Goal: Transaction & Acquisition: Purchase product/service

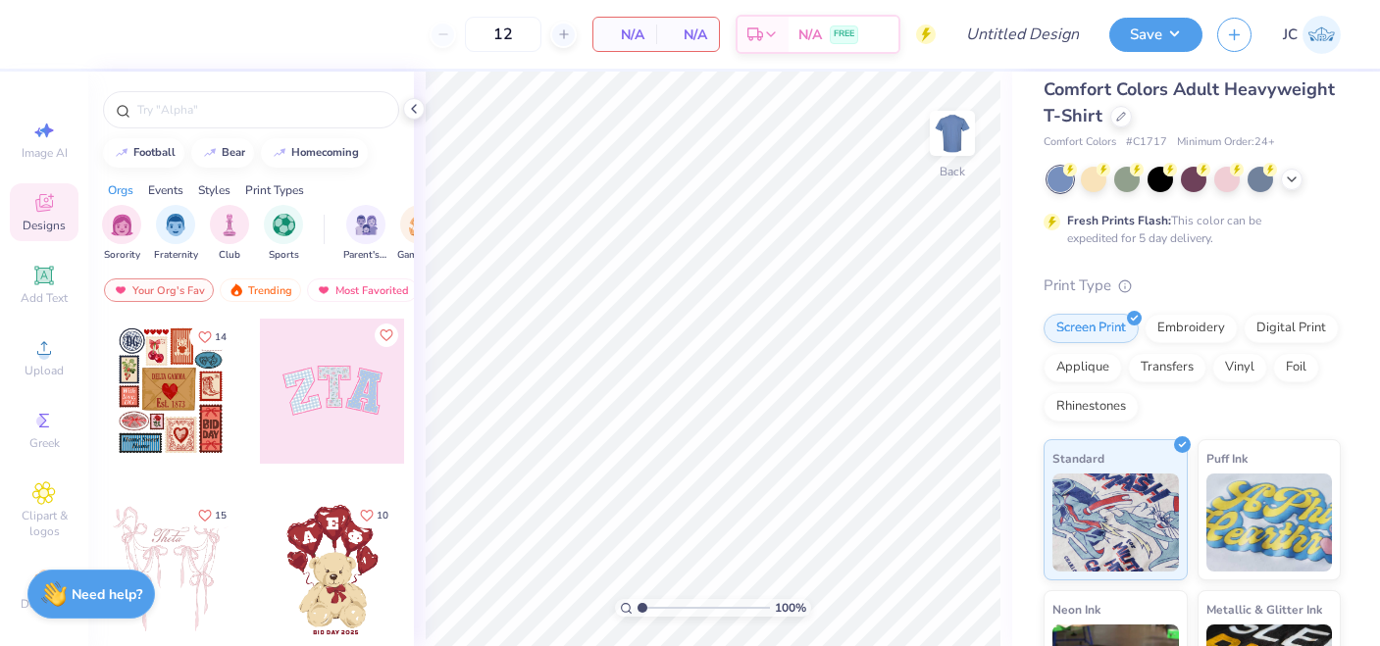
scroll to position [8, 0]
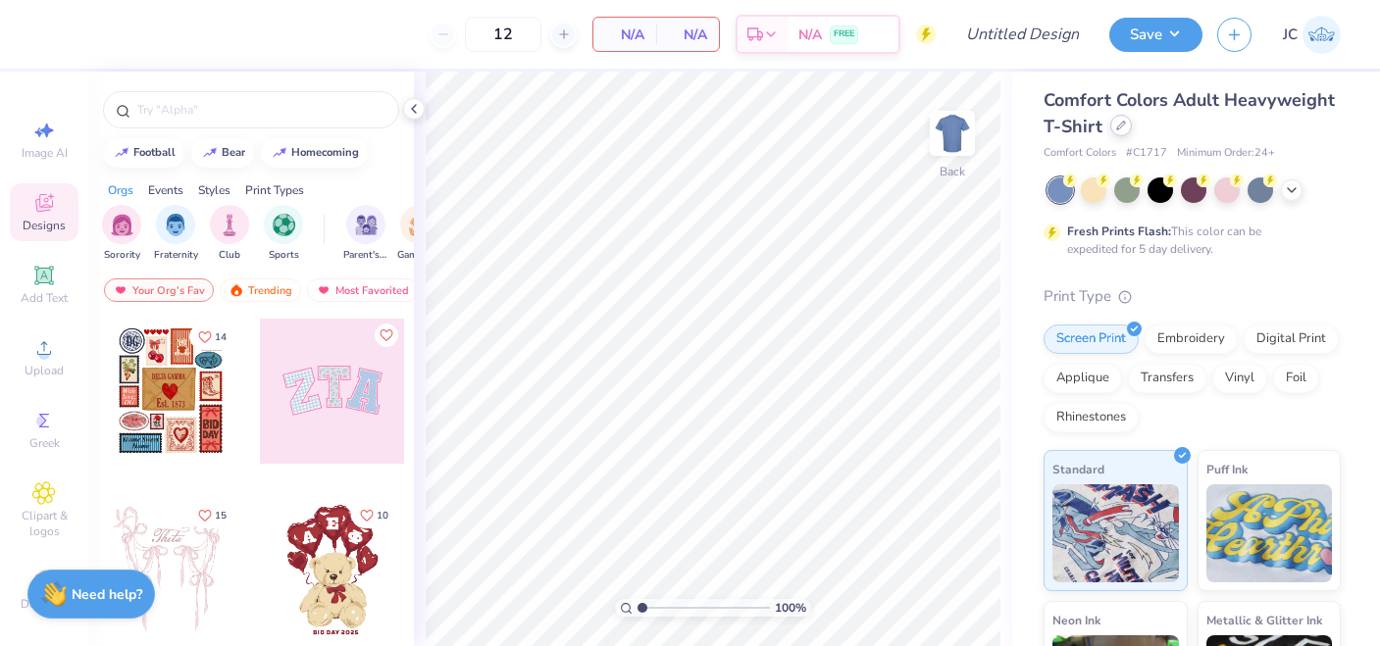
click at [1113, 128] on div at bounding box center [1121, 126] width 22 height 22
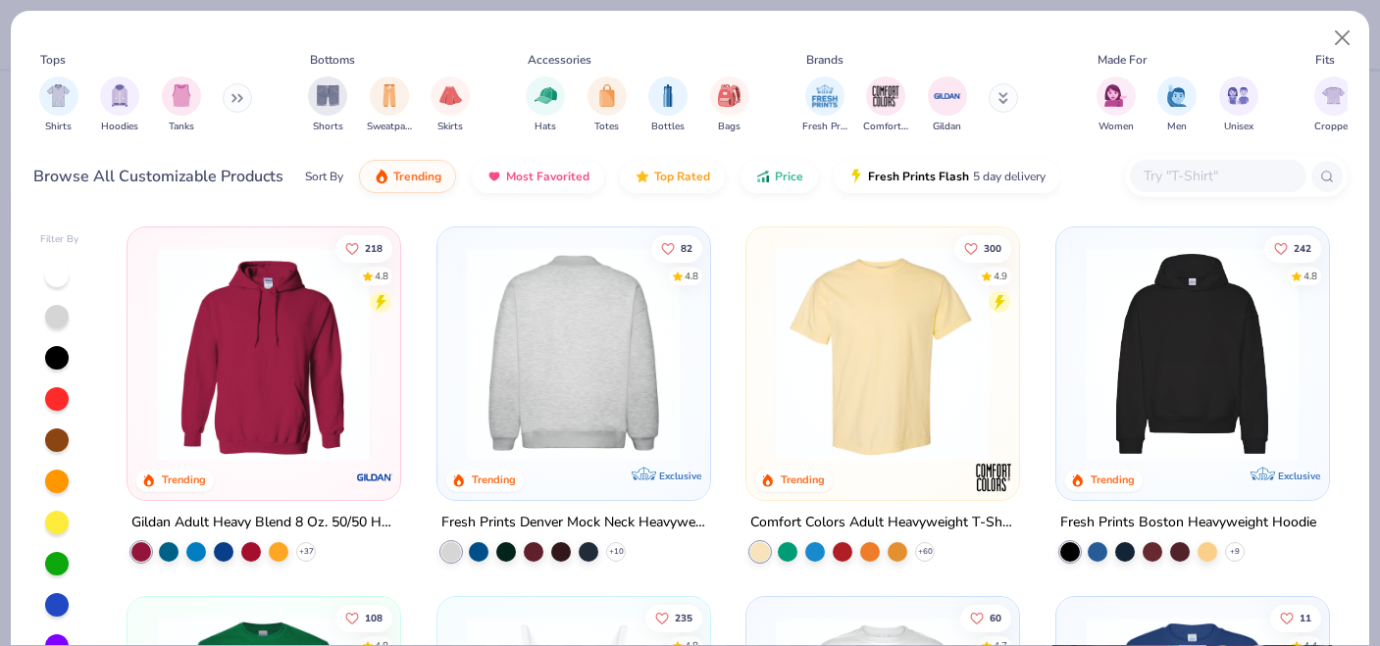
click at [657, 367] on img at bounding box center [573, 354] width 232 height 214
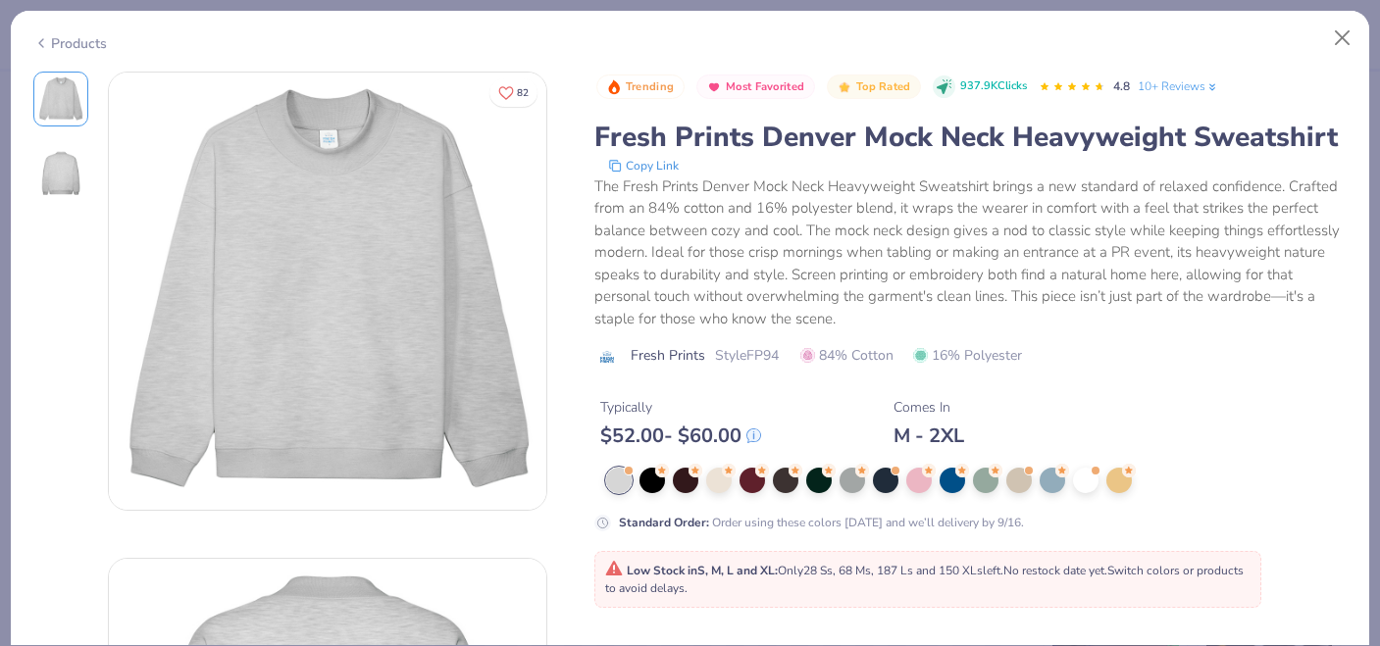
scroll to position [12, 0]
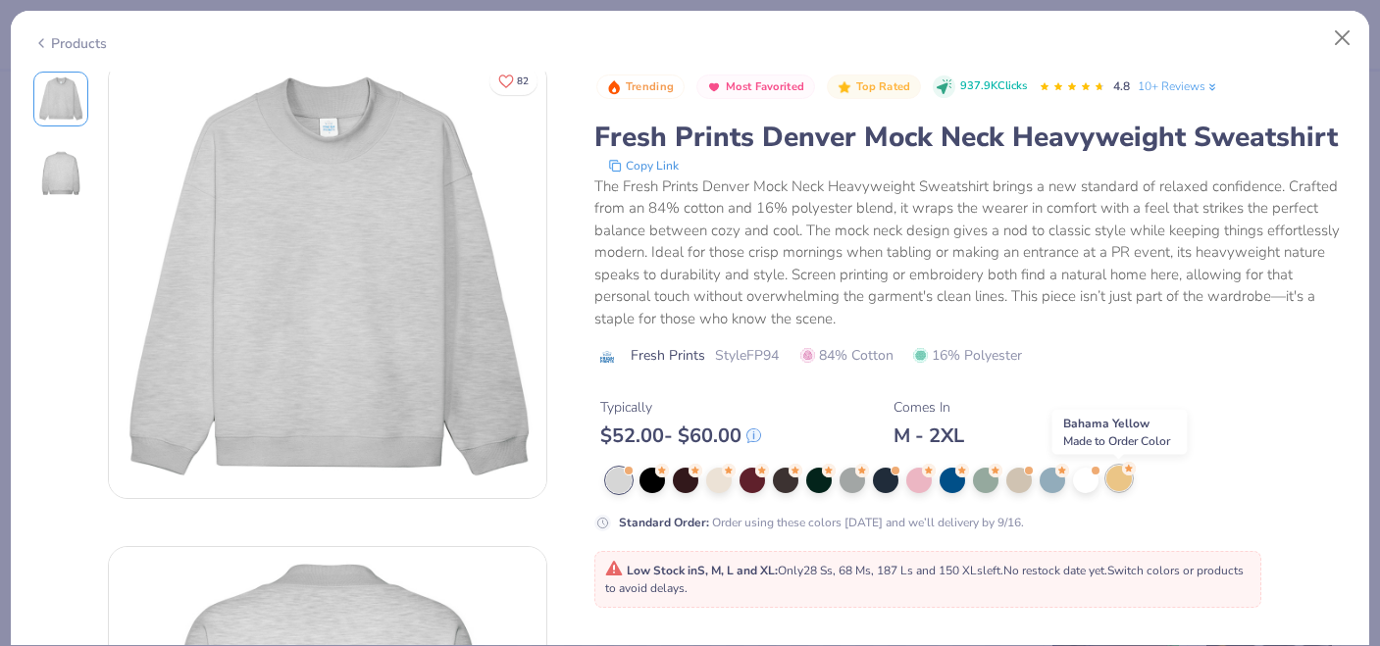
click at [1124, 475] on icon at bounding box center [1129, 469] width 14 height 14
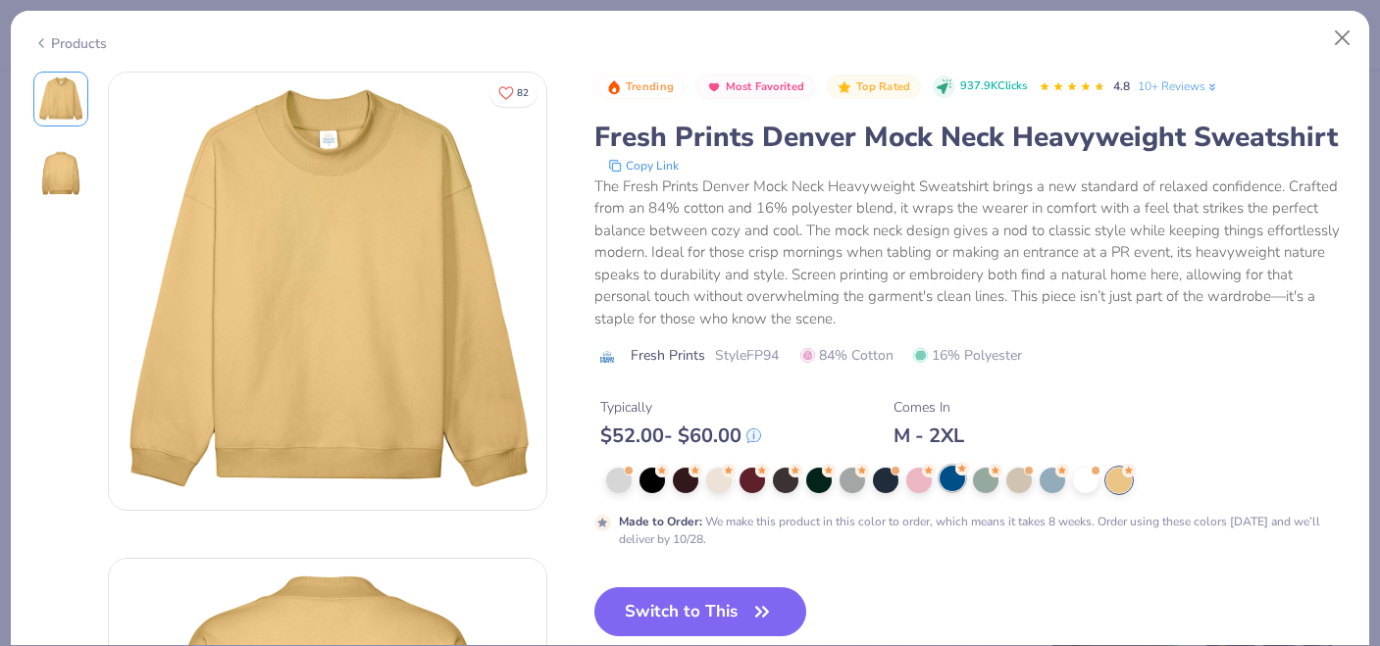
click at [944, 488] on div at bounding box center [951, 478] width 25 height 25
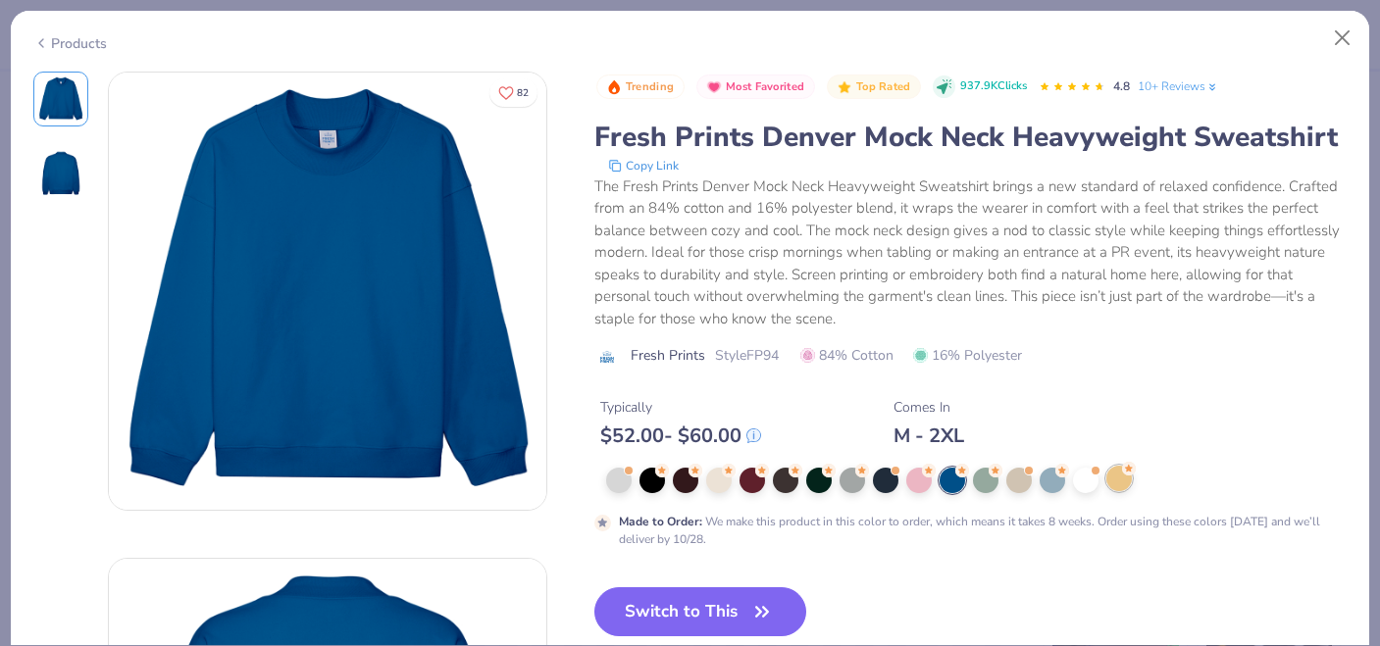
click at [1120, 494] on div "Made to Order : We make this product in this color to order, which means it tak…" at bounding box center [970, 508] width 753 height 80
click at [1120, 487] on div at bounding box center [1118, 478] width 25 height 25
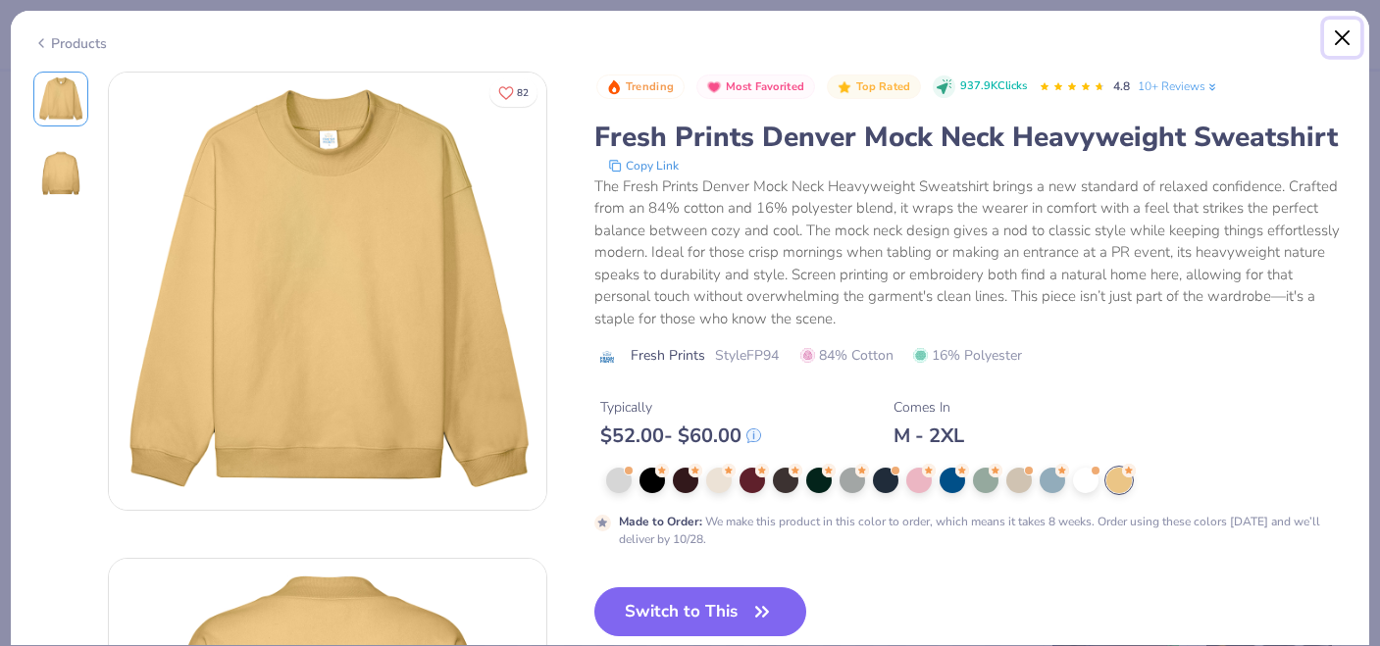
click at [1338, 32] on button "Close" at bounding box center [1342, 38] width 37 height 37
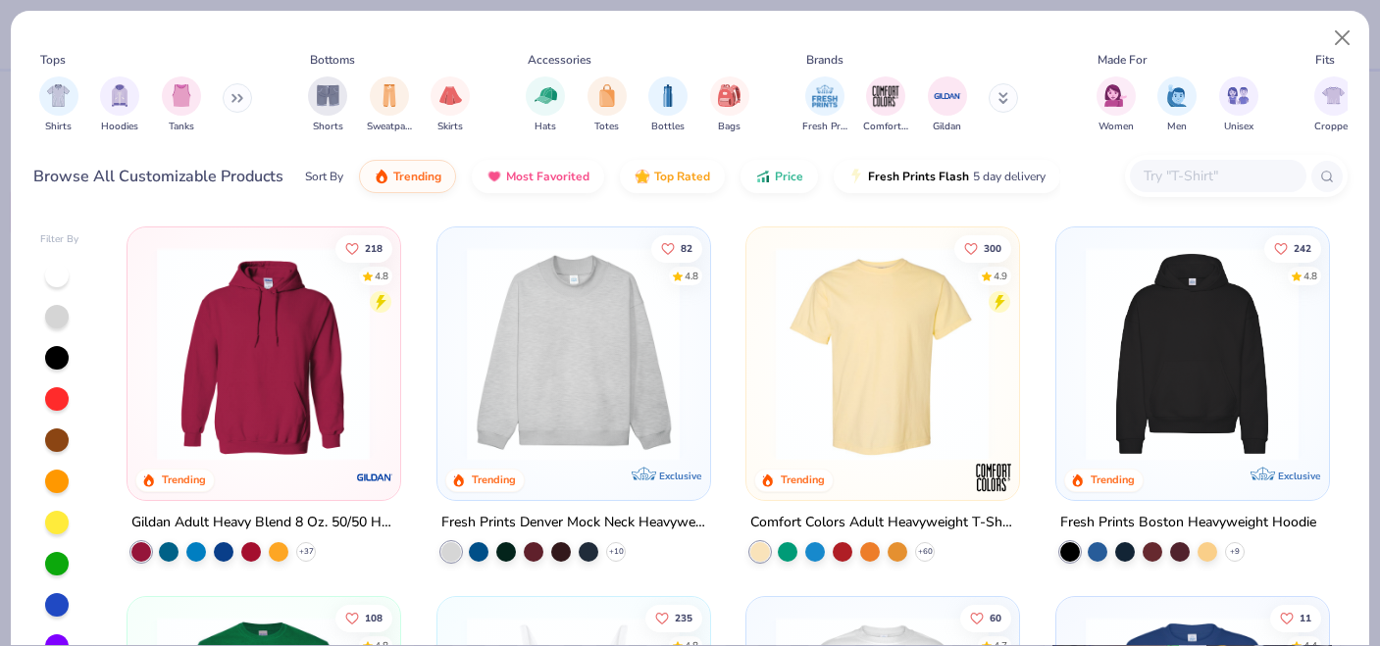
click at [226, 84] on div "Shirts Hoodies Tanks" at bounding box center [146, 105] width 226 height 73
click at [243, 101] on icon at bounding box center [237, 98] width 12 height 10
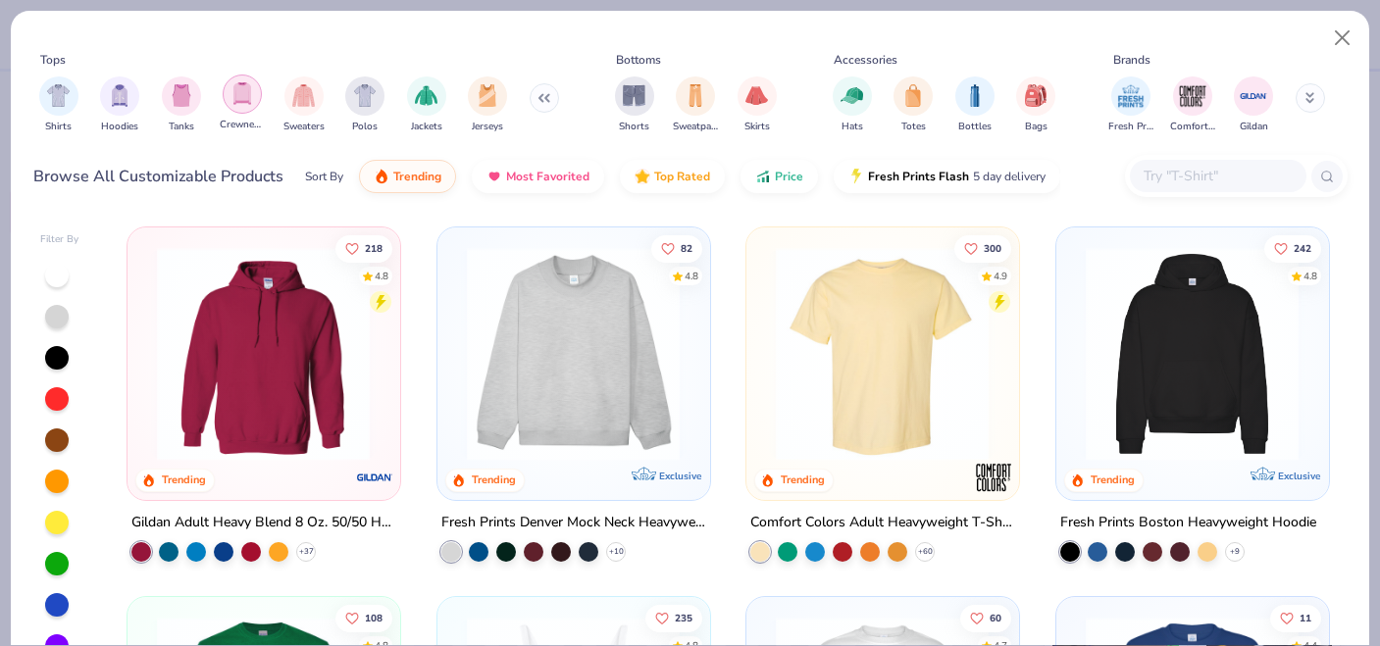
click at [237, 103] on img "filter for Crewnecks" at bounding box center [242, 93] width 22 height 23
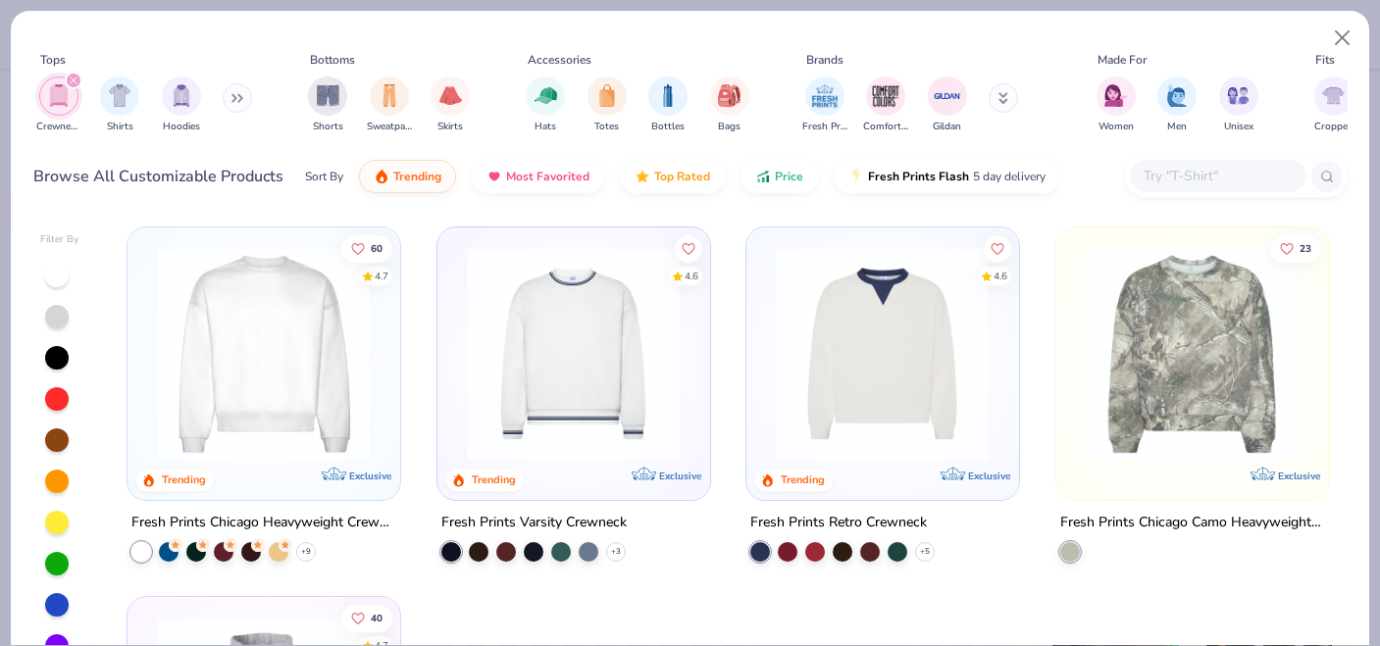
click at [365, 350] on img at bounding box center [263, 354] width 232 height 214
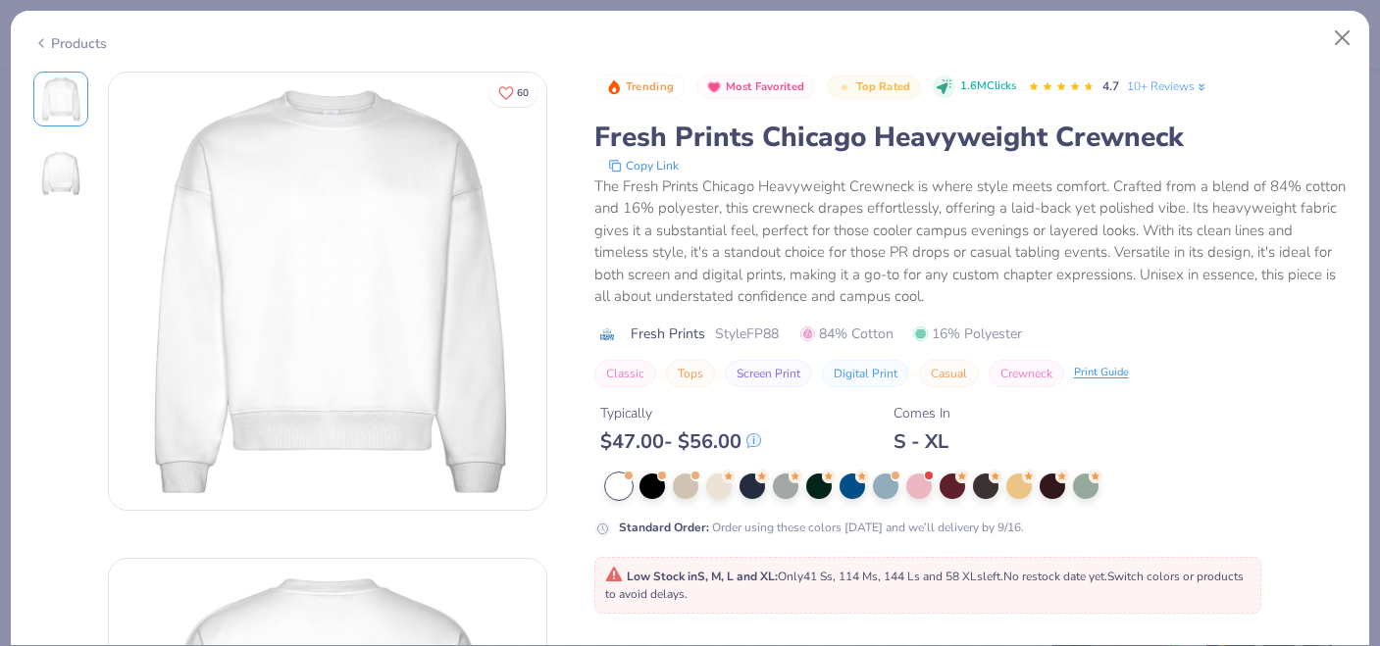
scroll to position [78, 0]
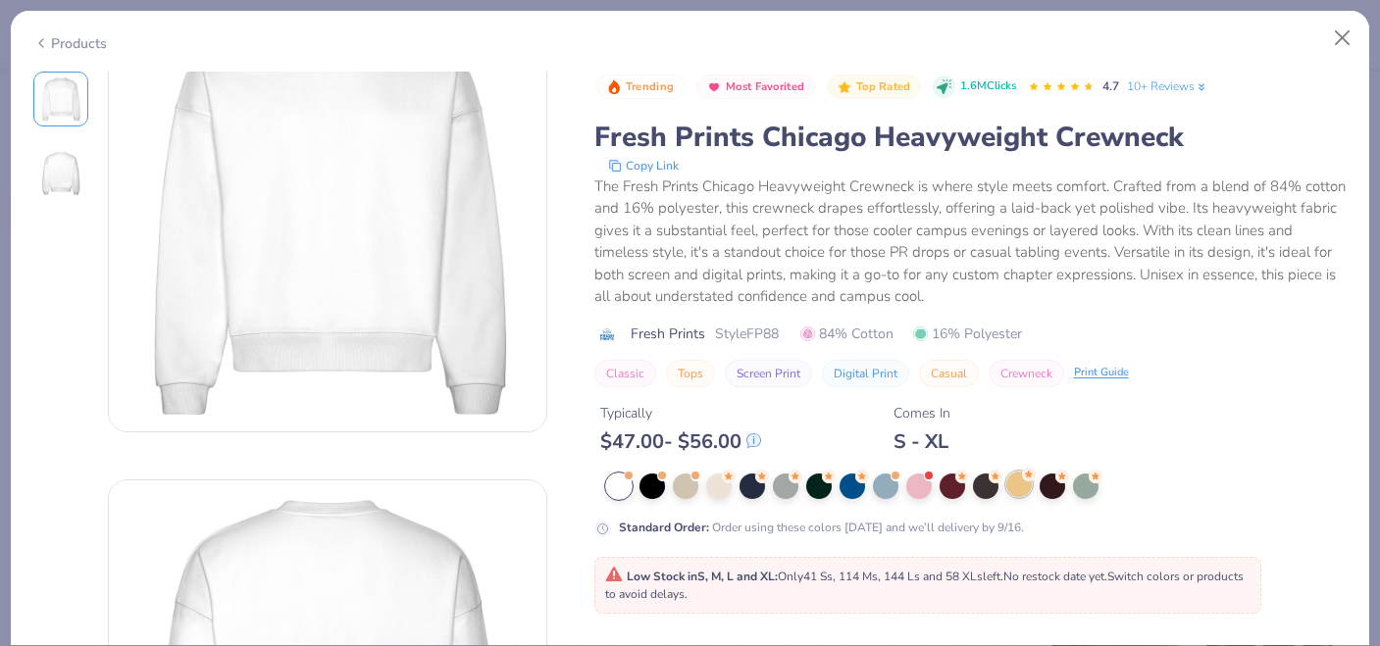
click at [1020, 480] on div at bounding box center [1018, 484] width 25 height 25
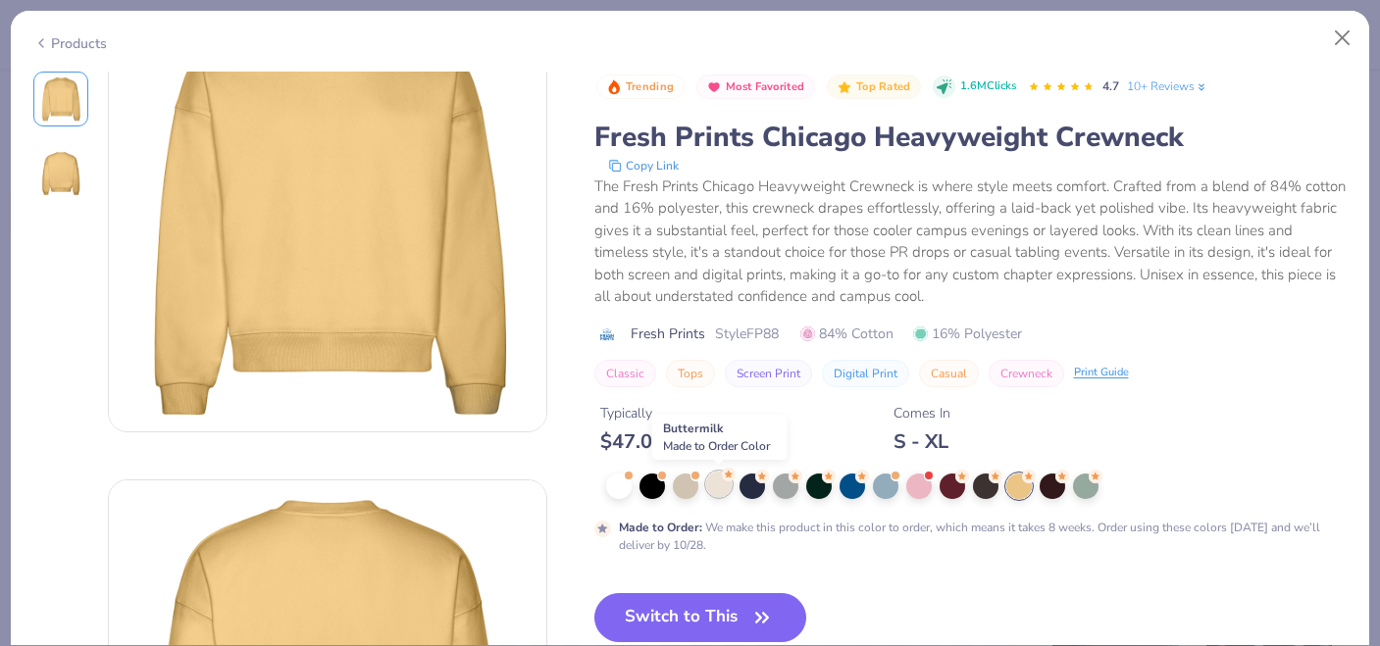
click at [727, 487] on div at bounding box center [718, 484] width 25 height 25
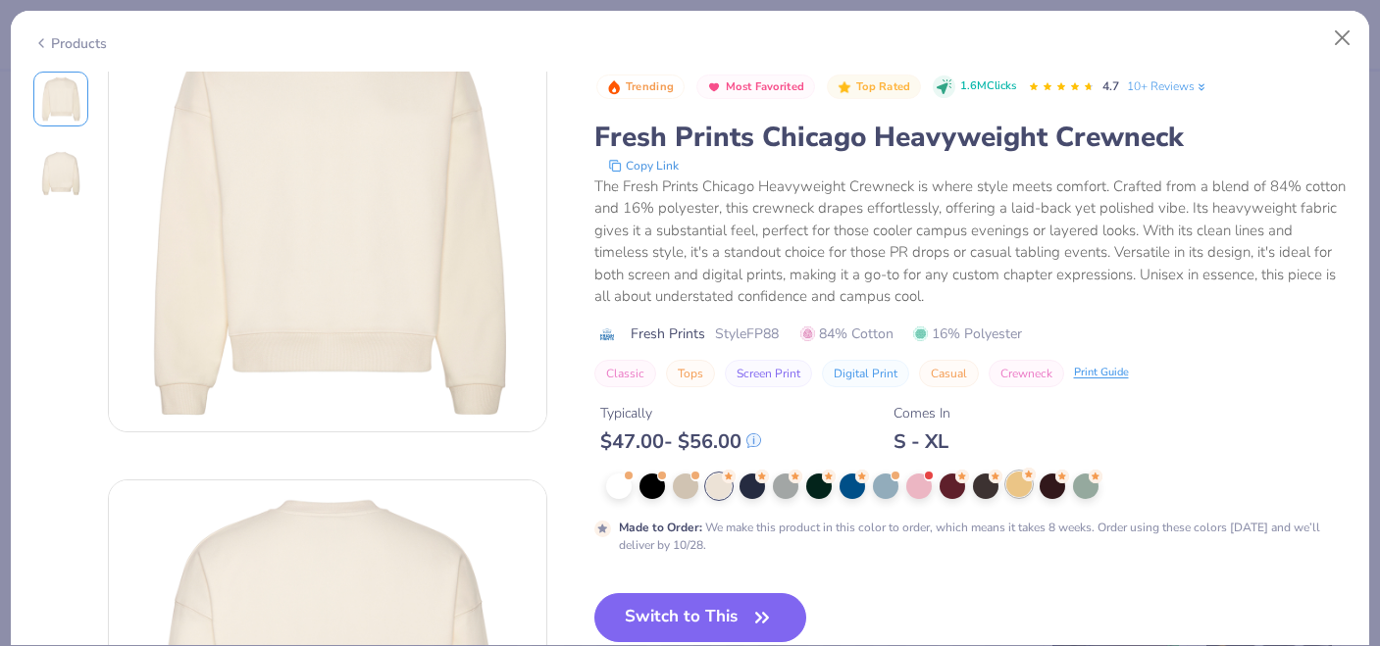
click at [1024, 495] on div at bounding box center [1018, 484] width 25 height 25
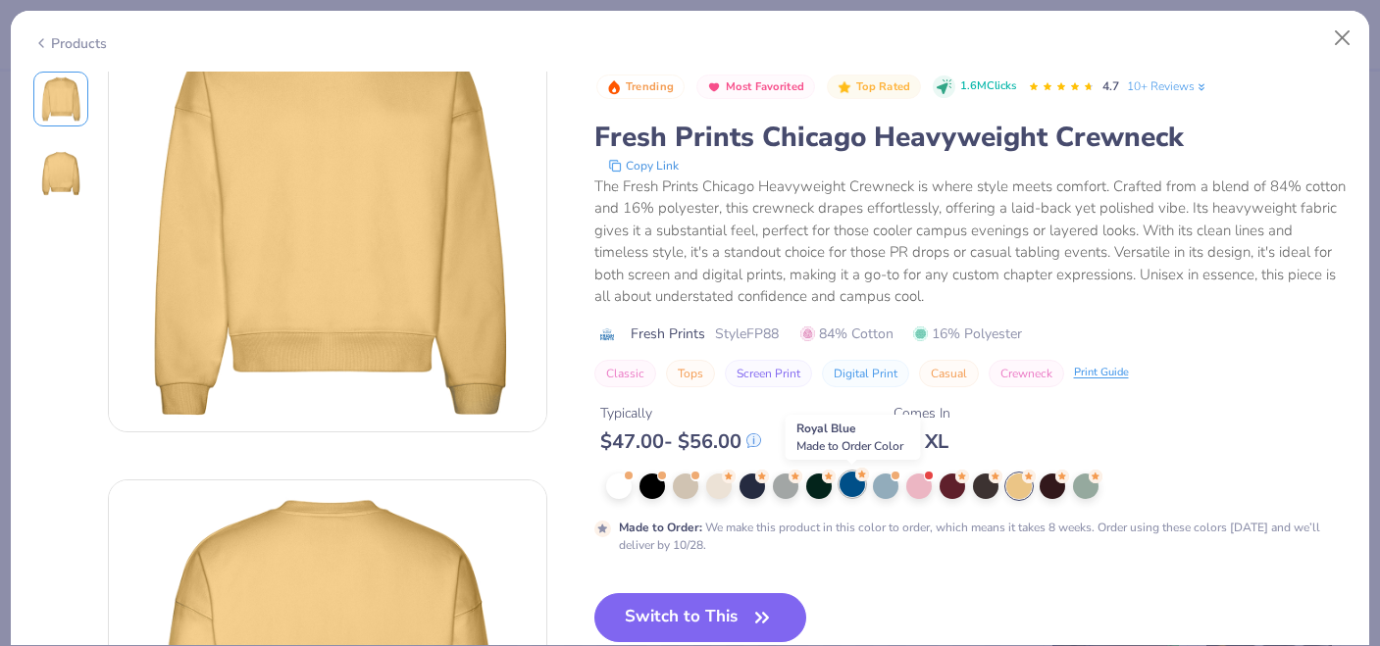
click at [858, 486] on div at bounding box center [851, 484] width 25 height 25
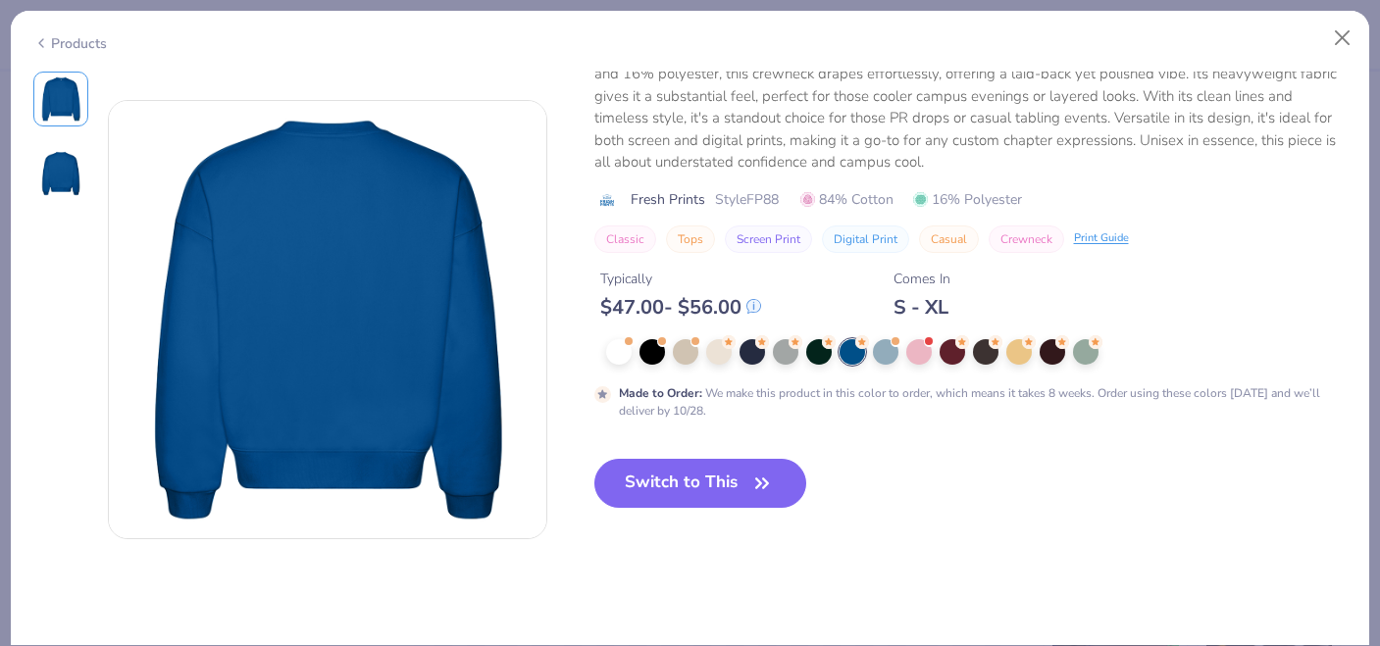
scroll to position [455, 0]
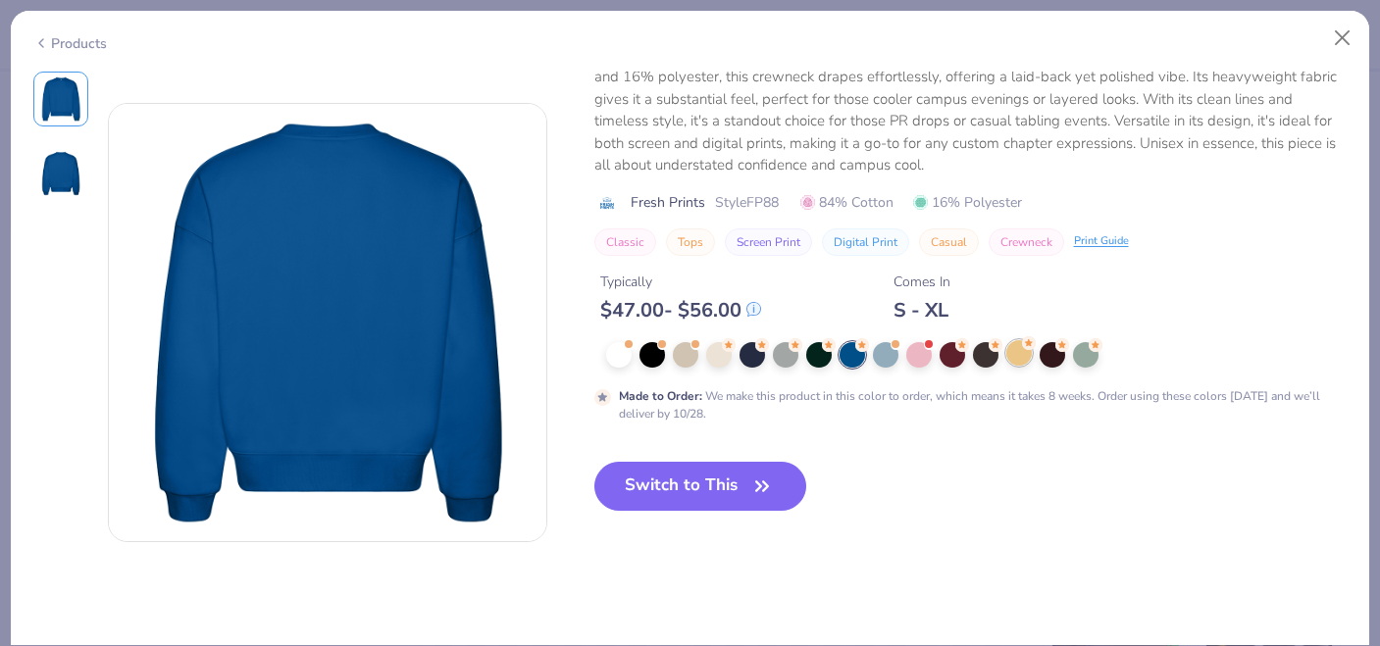
click at [1014, 356] on div at bounding box center [1018, 352] width 25 height 25
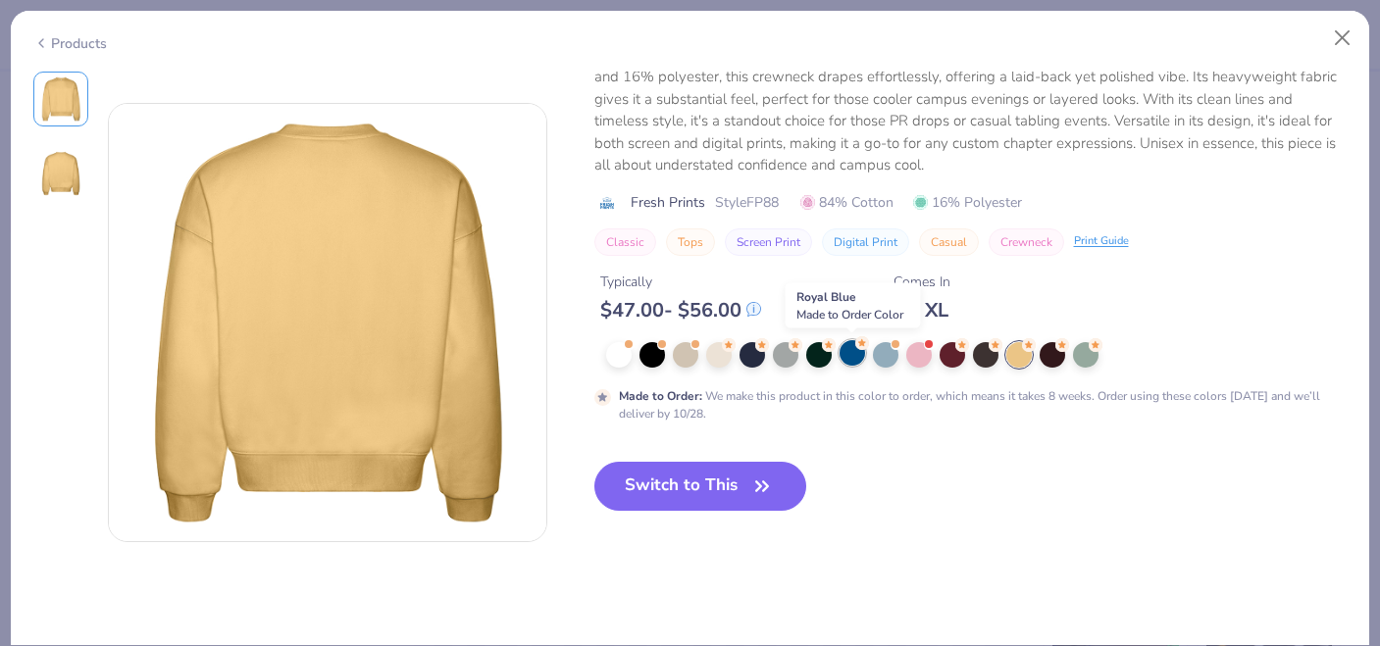
click at [844, 360] on div at bounding box center [851, 352] width 25 height 25
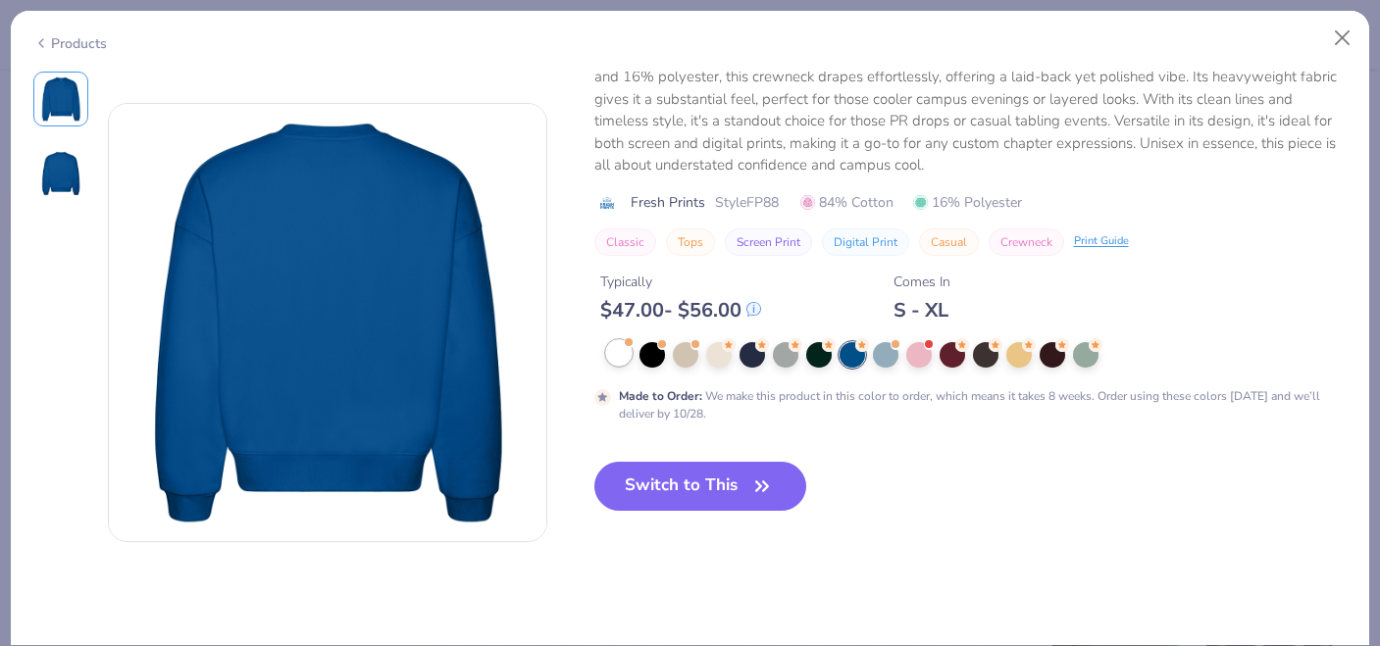
click at [619, 363] on div at bounding box center [618, 352] width 25 height 25
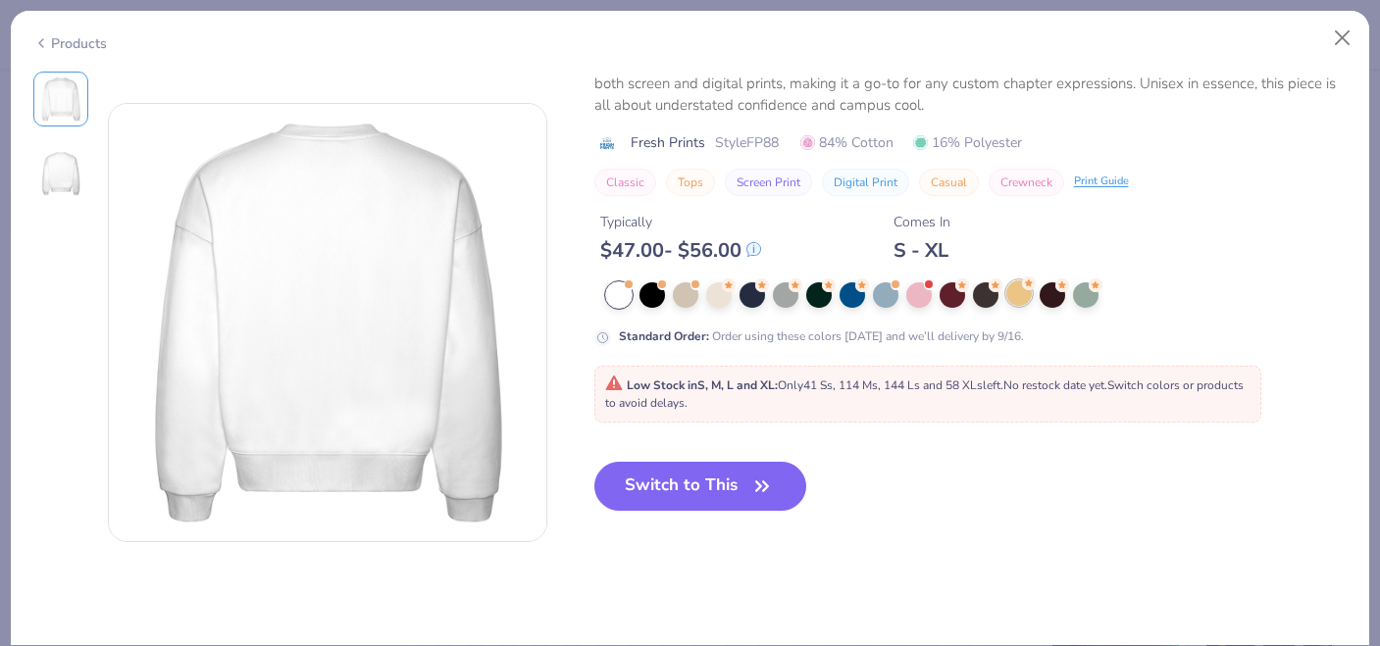
click at [1019, 301] on div at bounding box center [1018, 292] width 25 height 25
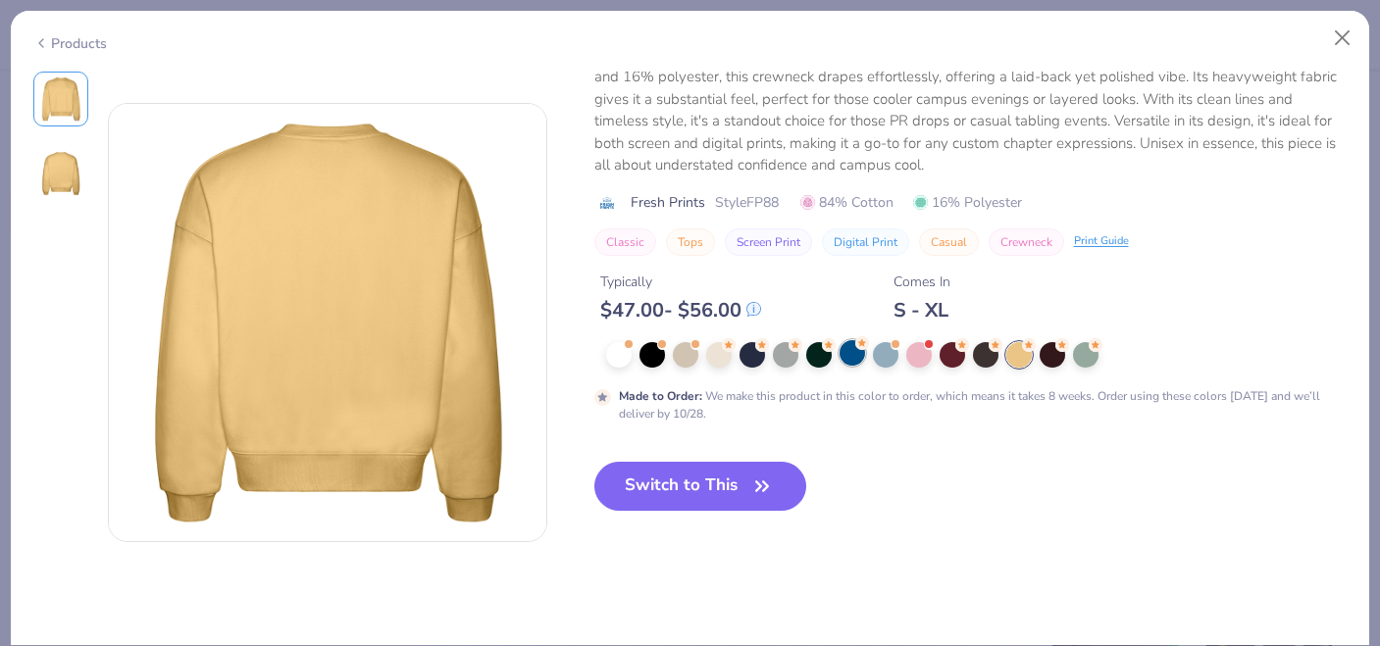
click at [849, 356] on div at bounding box center [851, 352] width 25 height 25
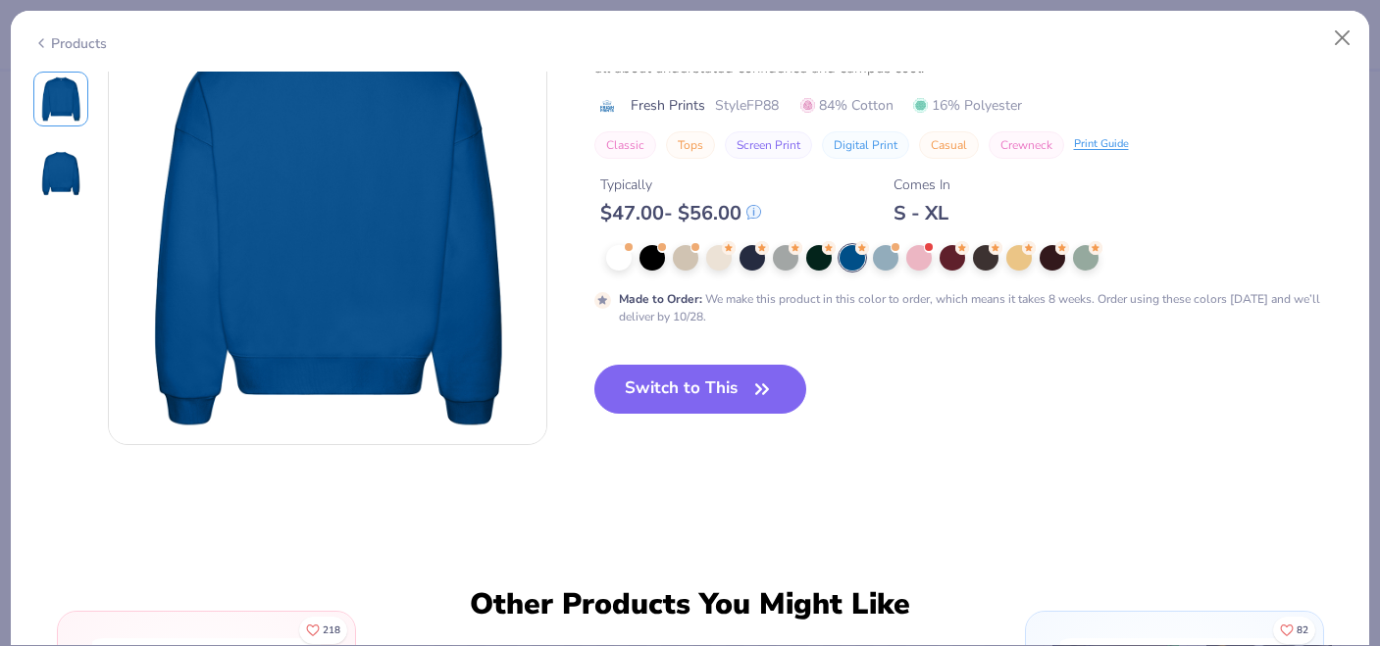
scroll to position [551, 0]
